Goal: Register for event/course

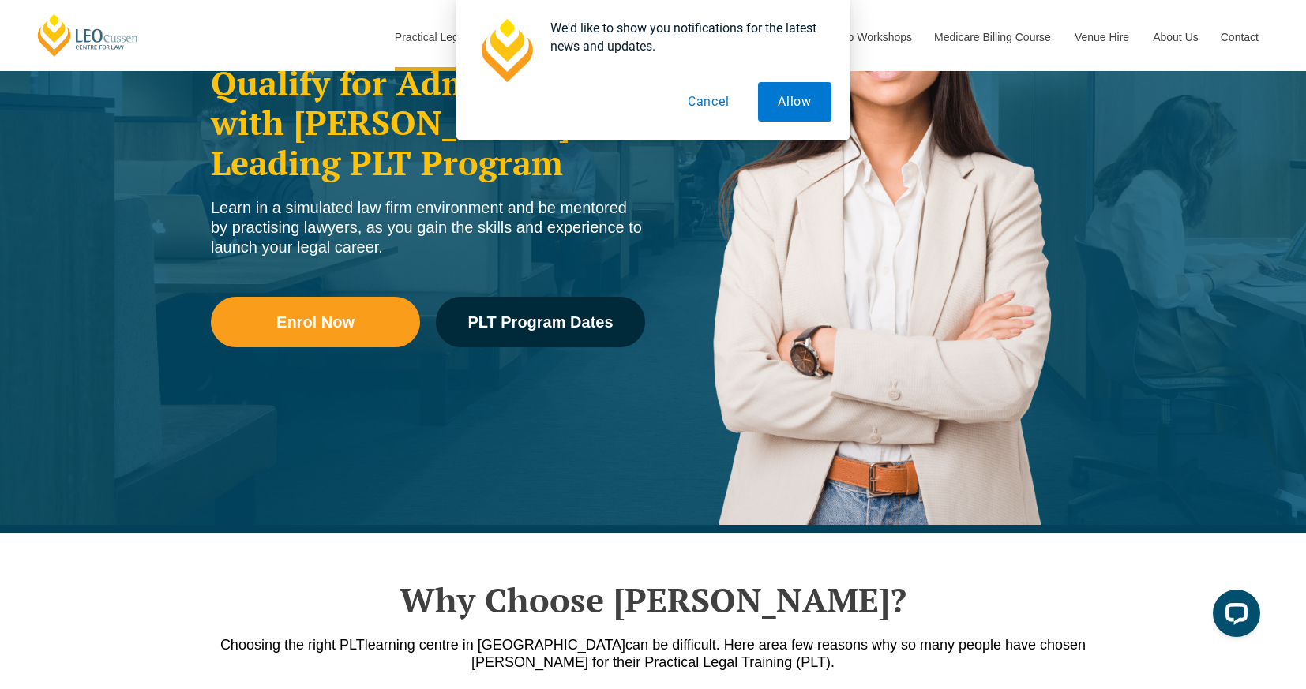
click at [722, 104] on button "Cancel" at bounding box center [708, 101] width 81 height 39
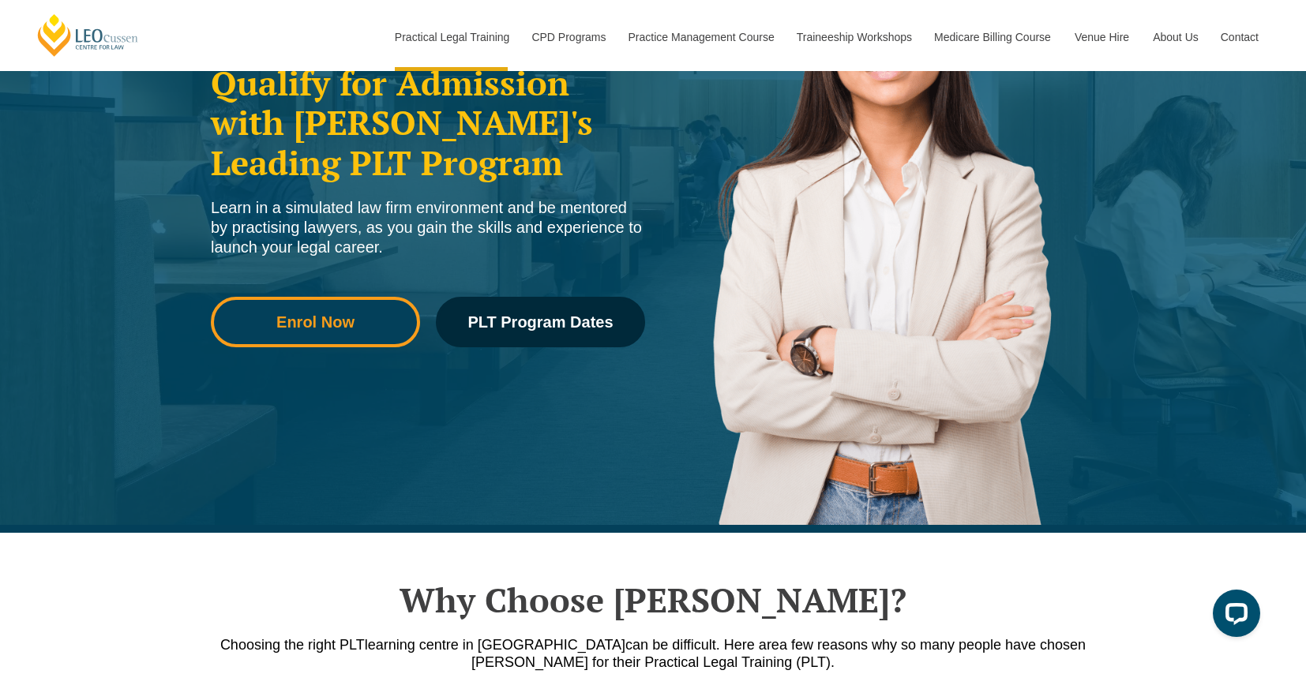
click at [363, 332] on link "Enrol Now" at bounding box center [315, 322] width 209 height 51
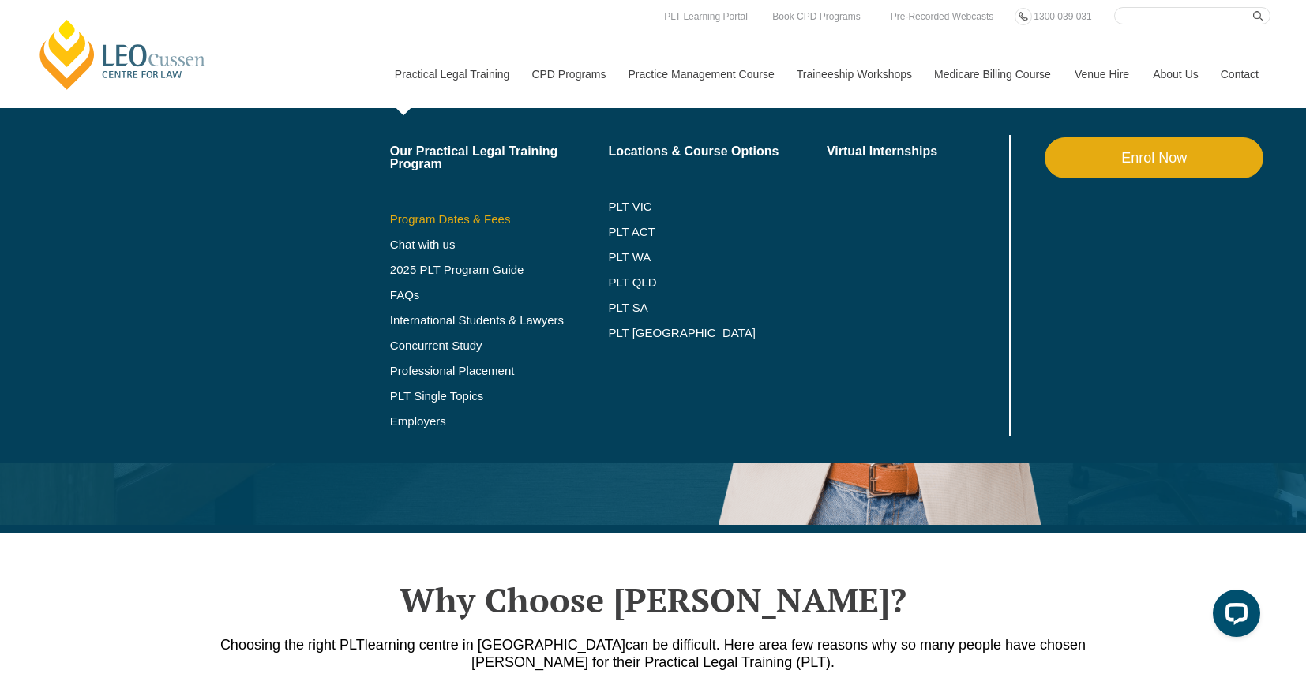
click at [519, 219] on link "Program Dates & Fees" at bounding box center [499, 219] width 219 height 13
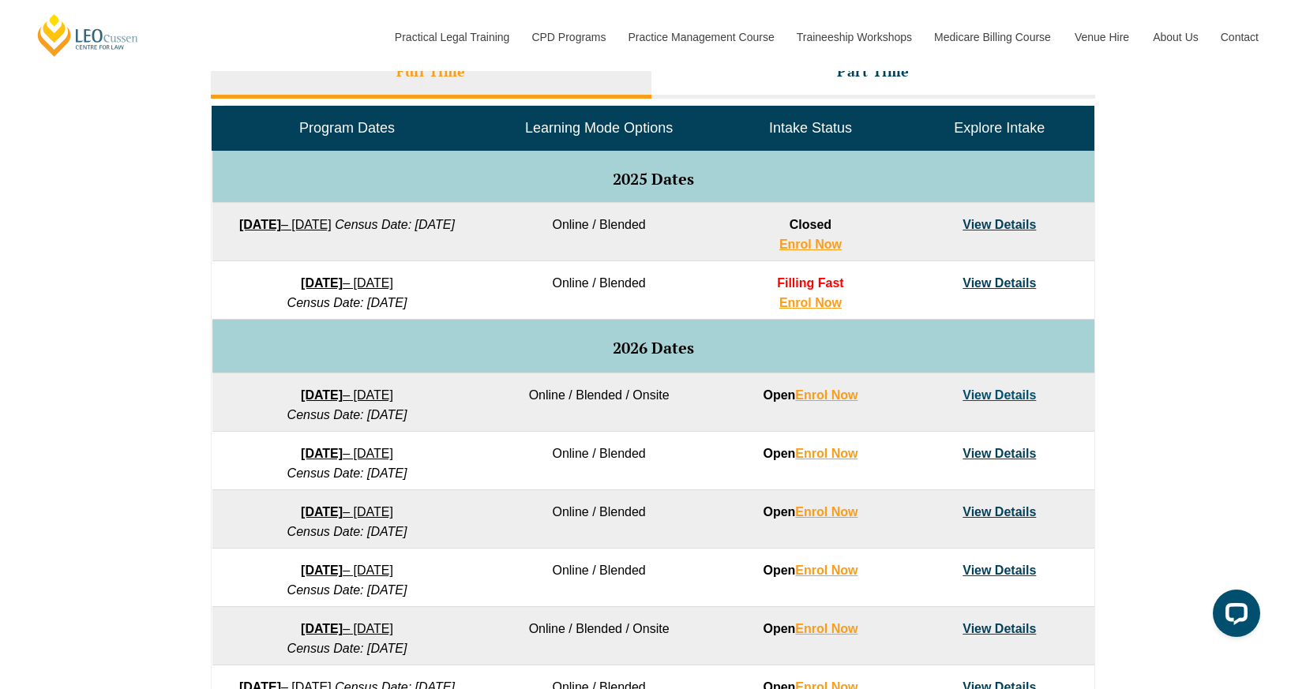
scroll to position [746, 0]
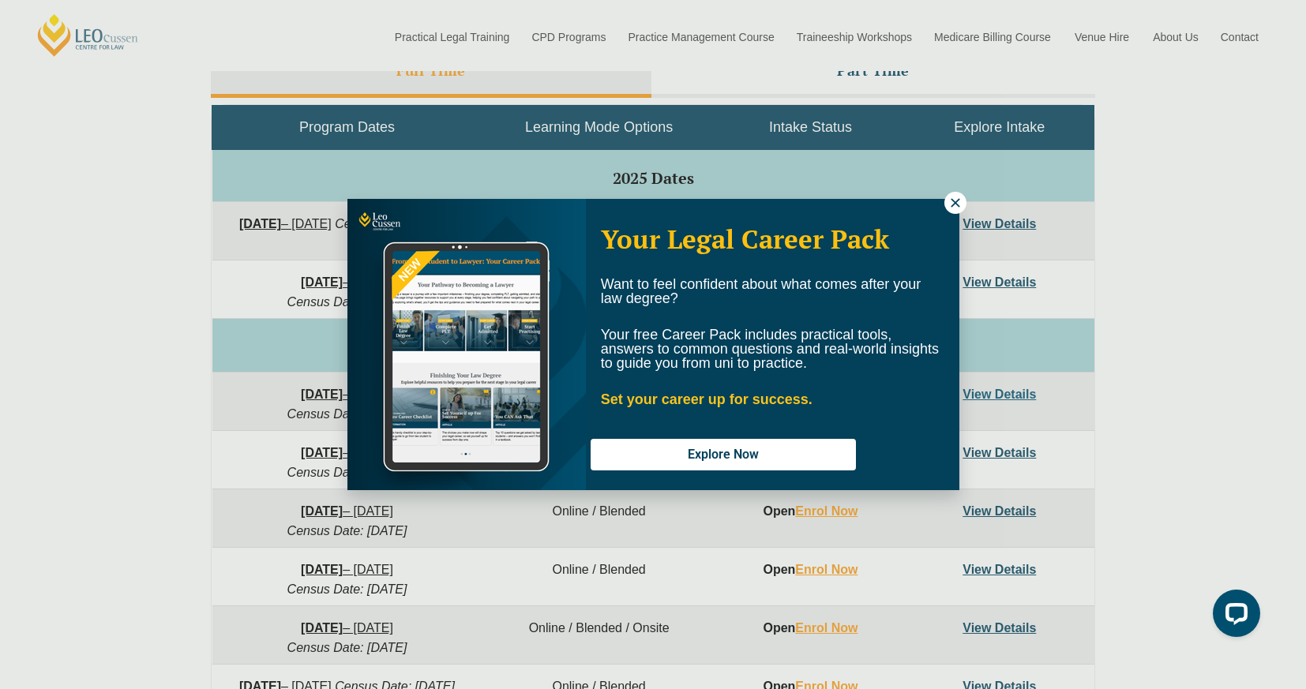
click at [265, 279] on div "Your Legal Career Pack Want to feel confident about what comes after your law d…" at bounding box center [653, 344] width 1306 height 689
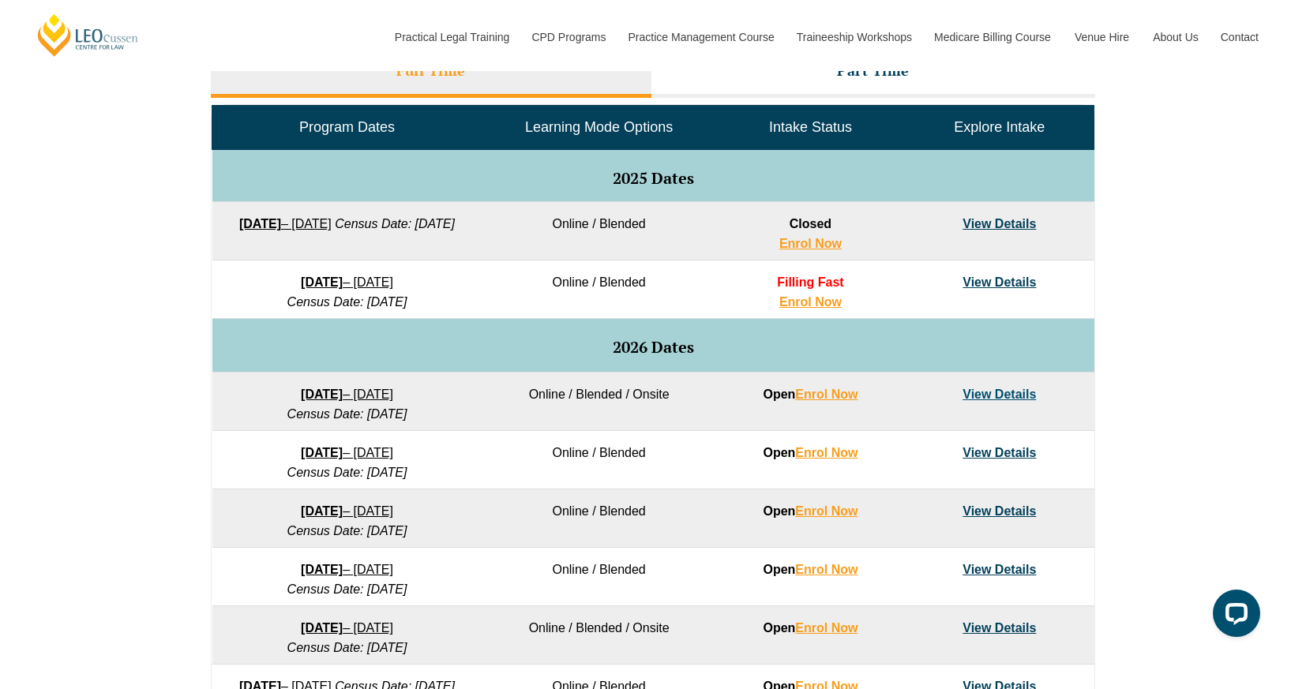
click at [332, 220] on link "22 September 2025 – 20 February 2026" at bounding box center [285, 223] width 92 height 13
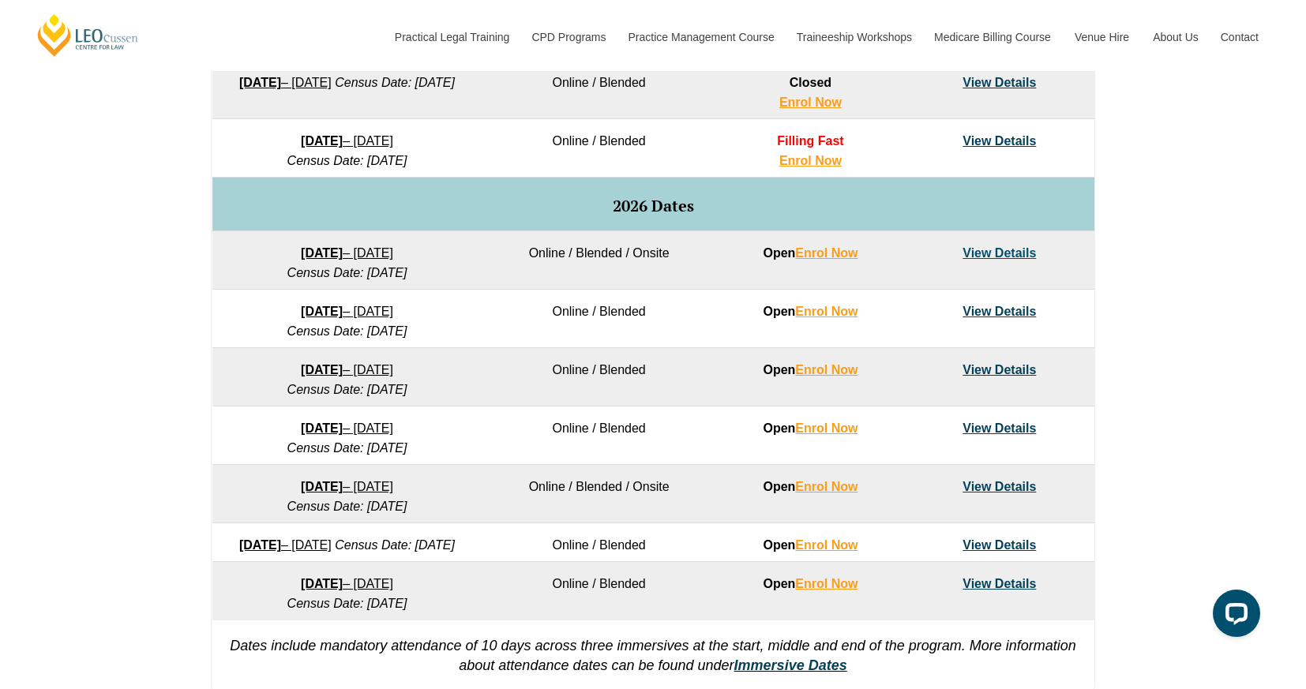
scroll to position [890, 0]
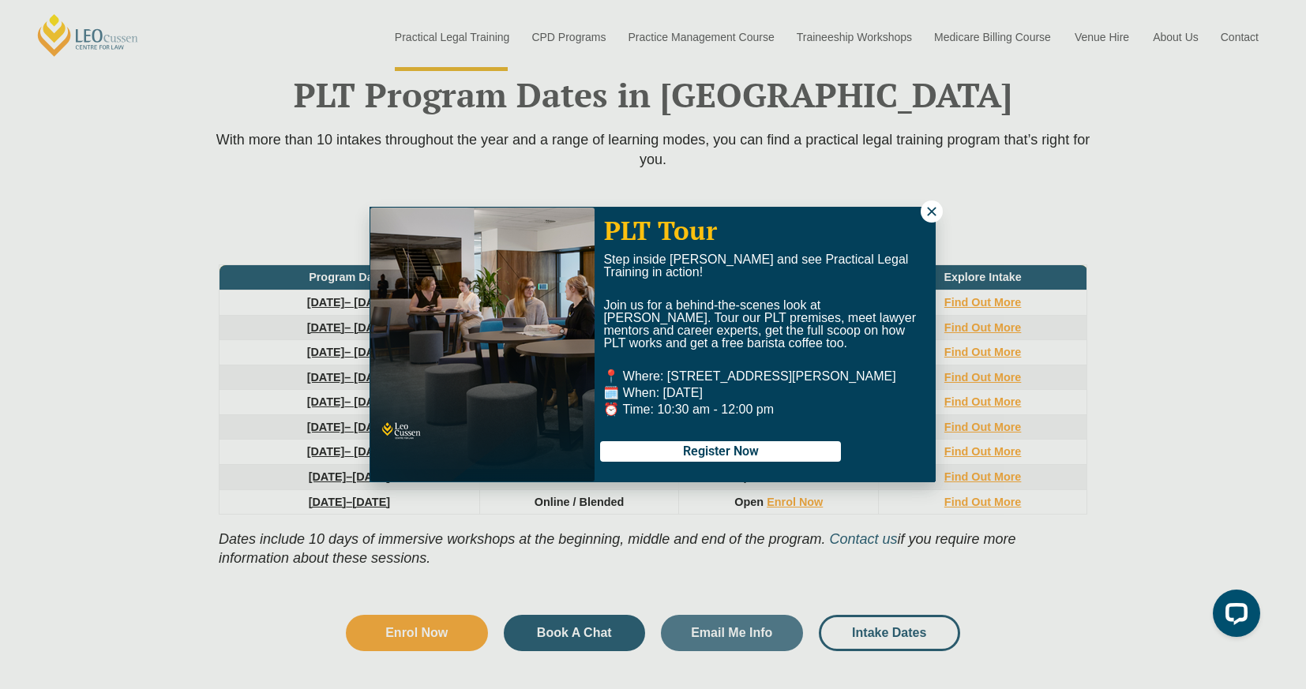
click at [812, 306] on span "Join us for a behind-the-scenes look at [PERSON_NAME]. Tour our PLT premises, m…" at bounding box center [759, 323] width 313 height 51
